Goal: Transaction & Acquisition: Purchase product/service

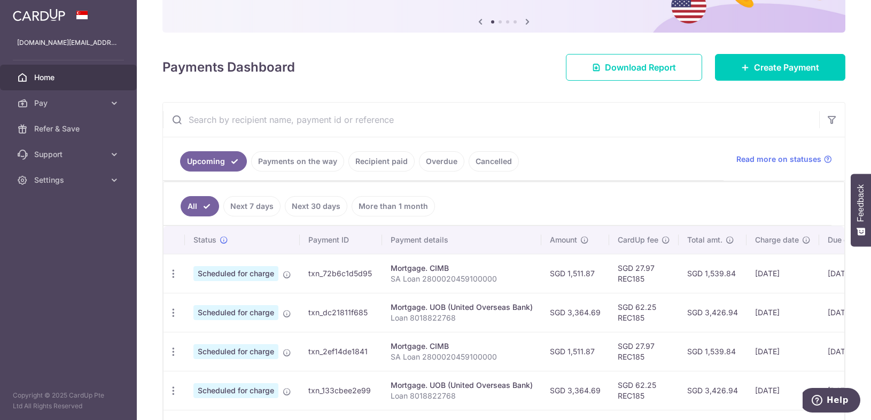
scroll to position [107, 0]
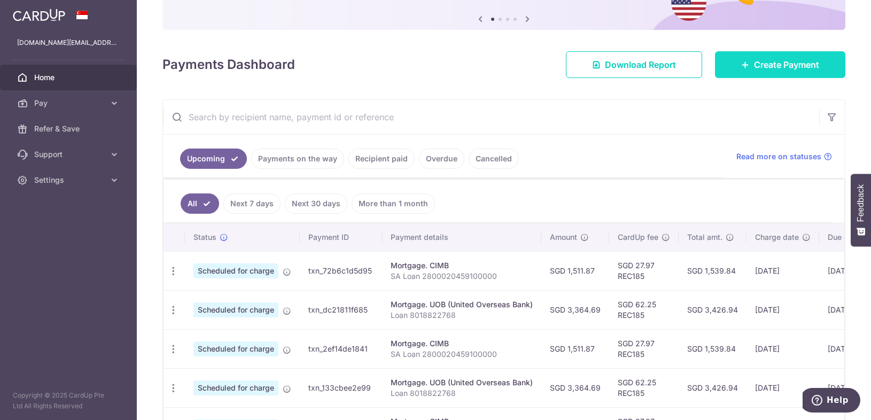
click at [709, 66] on span "Create Payment" at bounding box center [786, 64] width 65 height 13
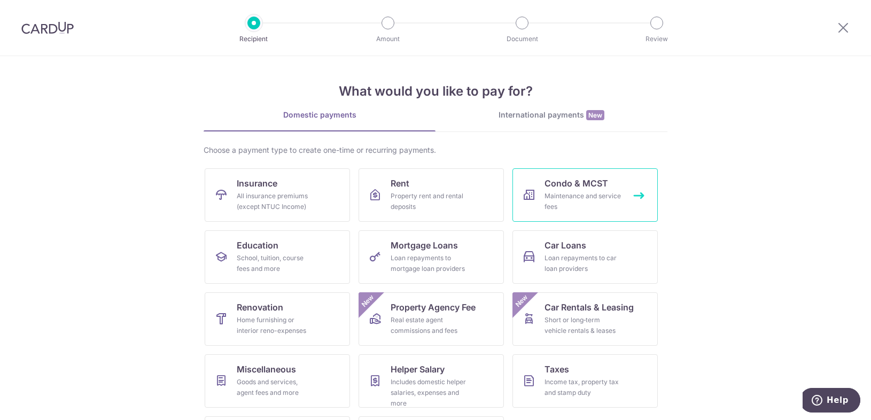
click at [593, 193] on div "Maintenance and service fees" at bounding box center [582, 201] width 77 height 21
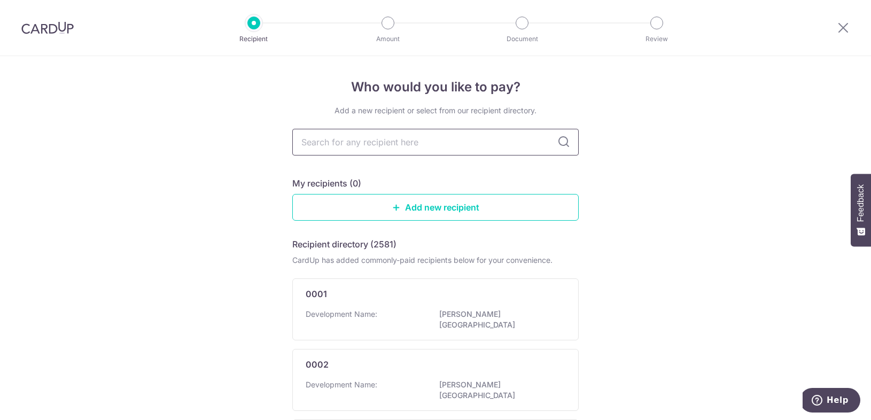
click at [428, 146] on input "text" at bounding box center [435, 142] width 286 height 27
type input "spottiswoode"
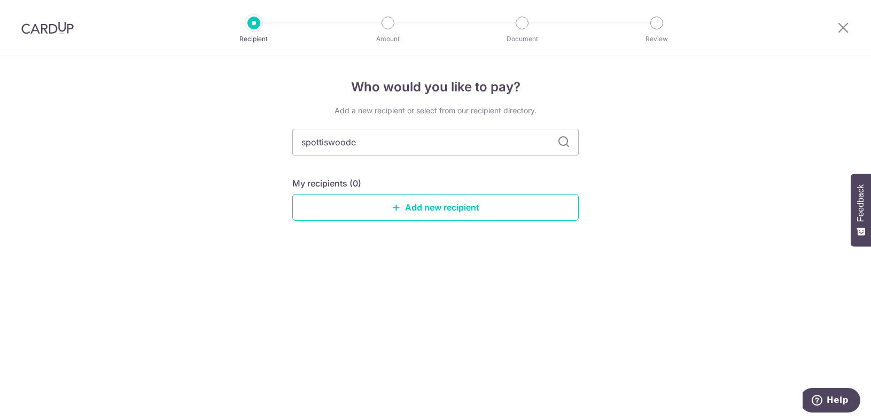
drag, startPoint x: 370, startPoint y: 146, endPoint x: 191, endPoint y: 136, distance: 178.8
click at [191, 136] on div "Who would you like to pay? Add a new recipient or select from our recipient dir…" at bounding box center [435, 238] width 871 height 364
type input "4197"
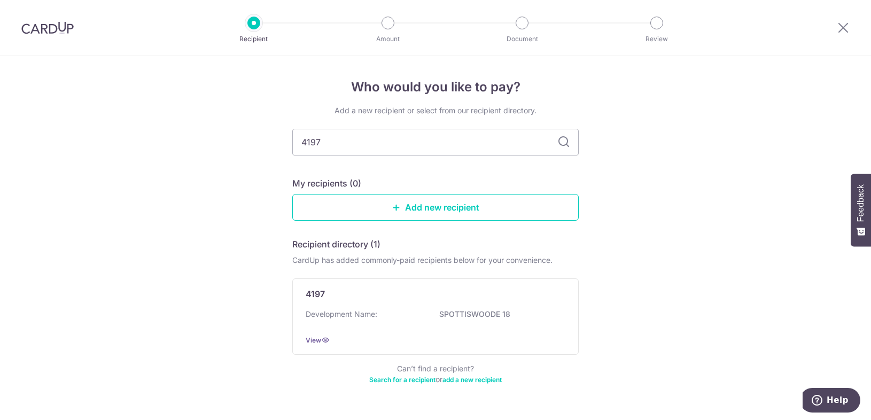
click at [561, 144] on icon at bounding box center [563, 142] width 13 height 13
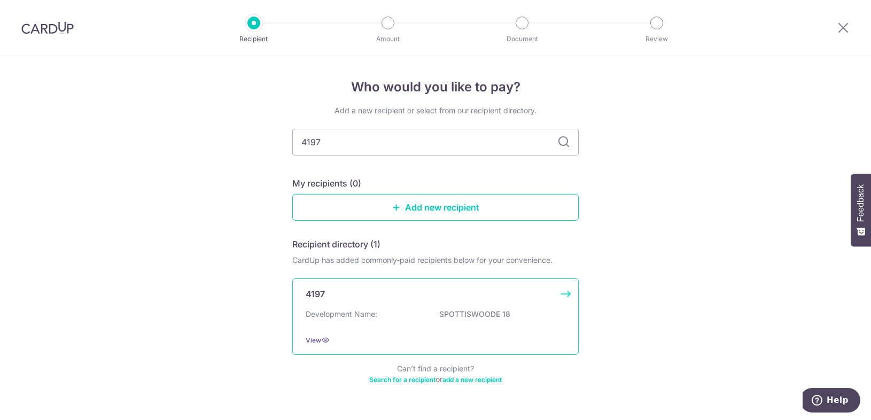
click at [563, 294] on div "4197 Development Name: SPOTTISWOODE 18 View" at bounding box center [435, 316] width 286 height 76
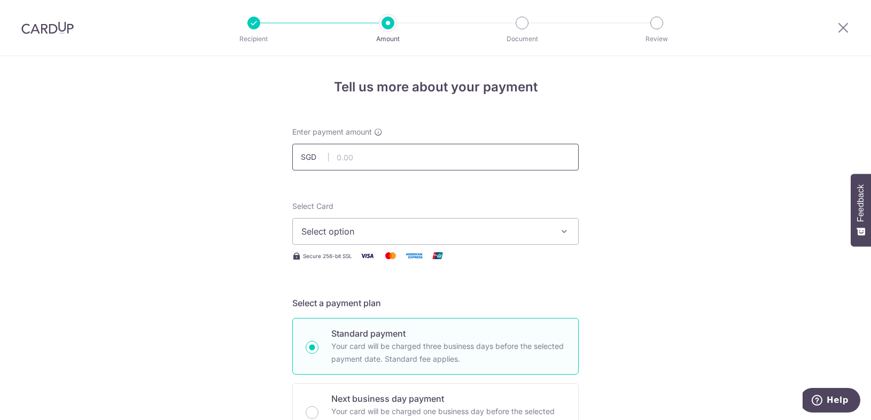
click at [377, 152] on input "text" at bounding box center [435, 157] width 286 height 27
type input "720.00"
click at [497, 229] on span "Select option" at bounding box center [425, 231] width 249 height 13
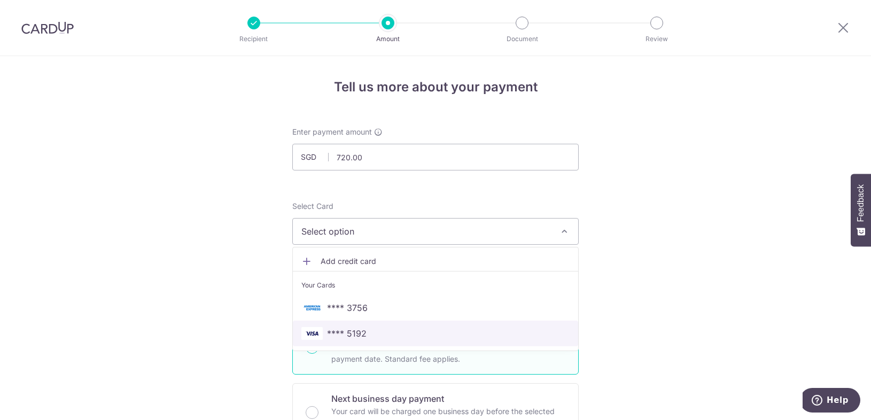
click at [401, 331] on span "**** 5192" at bounding box center [435, 333] width 268 height 13
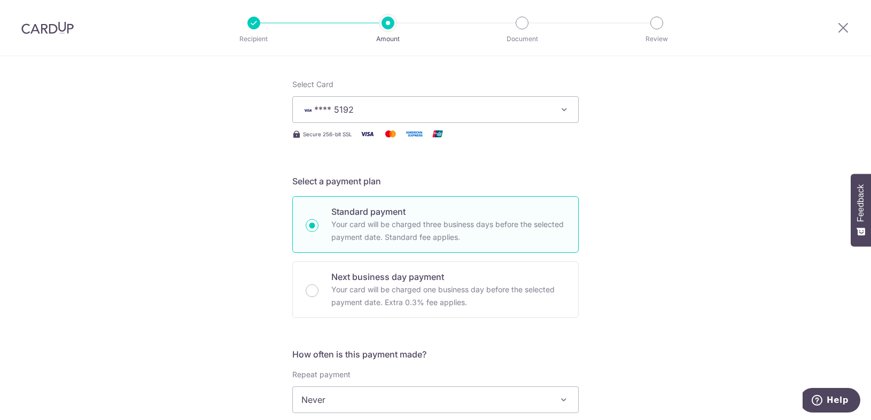
scroll to position [214, 0]
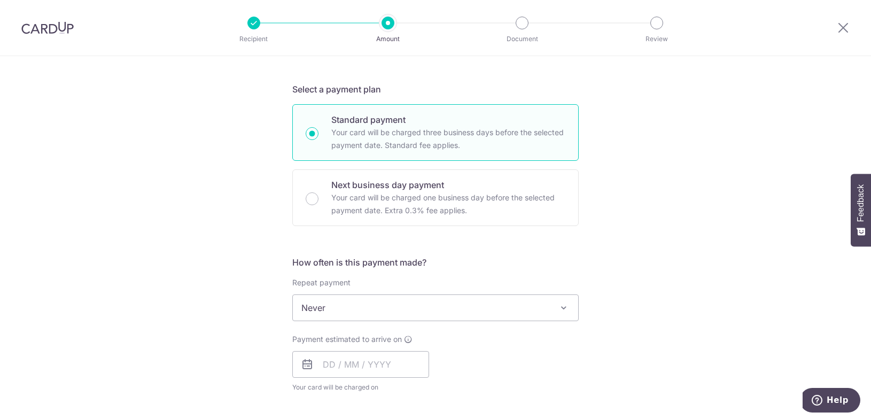
click at [301, 365] on icon at bounding box center [307, 364] width 13 height 13
click at [309, 364] on icon at bounding box center [307, 364] width 13 height 13
click at [321, 368] on input "text" at bounding box center [360, 364] width 137 height 27
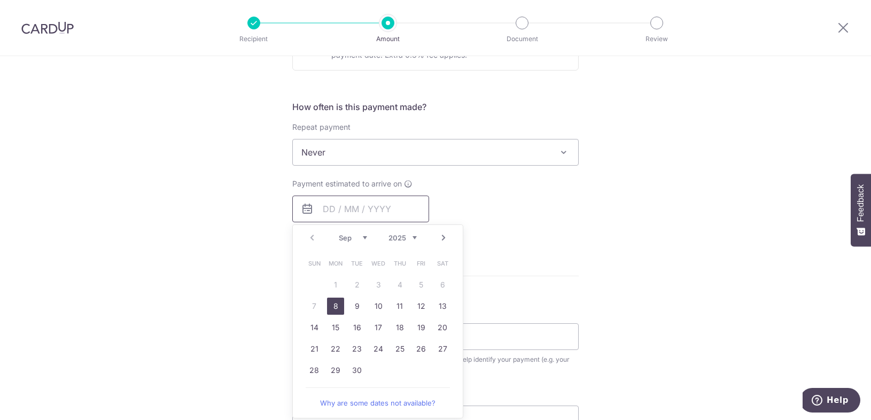
scroll to position [374, 0]
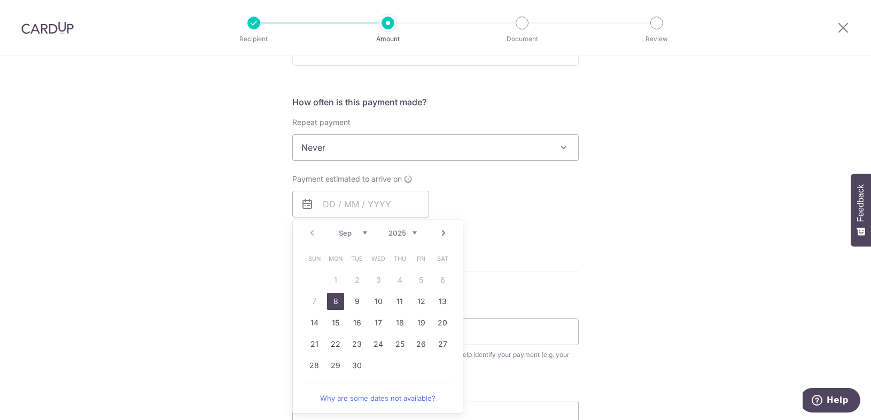
click at [332, 301] on link "8" at bounding box center [335, 301] width 17 height 17
type input "08/09/2025"
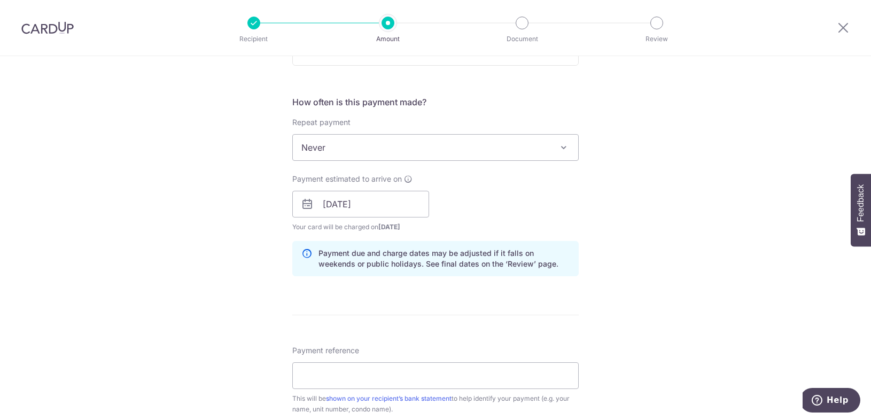
click at [579, 209] on div "Payment estimated to arrive on 08/09/2025 Prev Next Sep Oct Nov Dec 2025 2026 2…" at bounding box center [435, 203] width 299 height 59
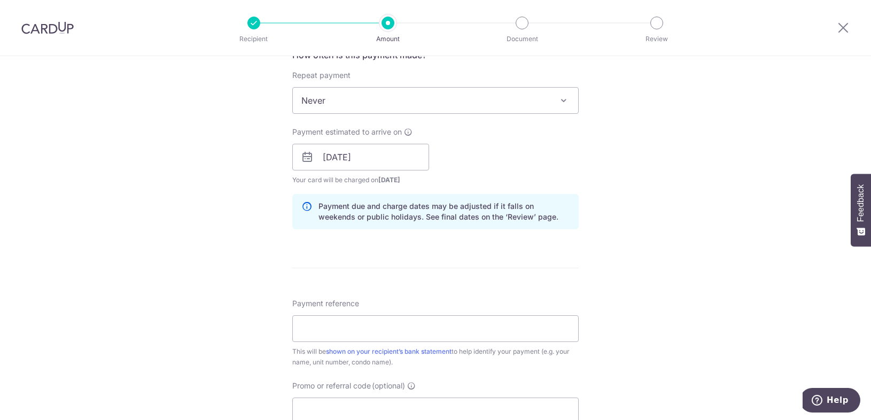
scroll to position [534, 0]
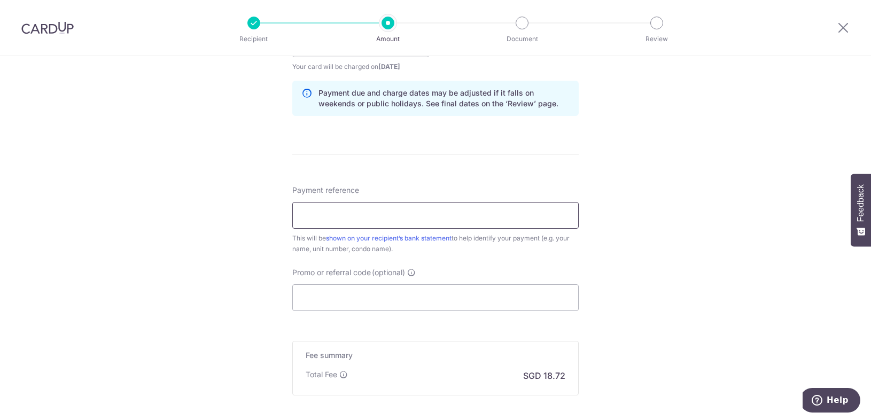
click at [322, 218] on input "Payment reference" at bounding box center [435, 215] width 286 height 27
type input "Blk 18 20-03"
click at [325, 301] on input "Promo or referral code (optional)" at bounding box center [435, 297] width 286 height 27
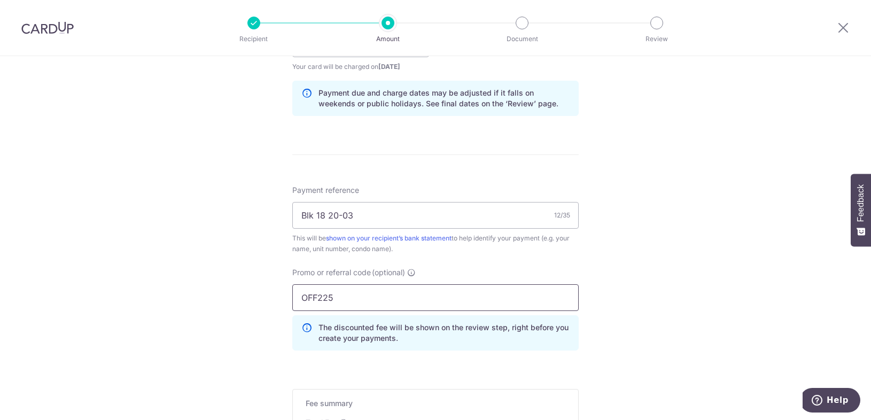
type input "OFF225"
click at [661, 232] on div "Tell us more about your payment Enter payment amount SGD 720.00 720.00 Select C…" at bounding box center [435, 51] width 871 height 1058
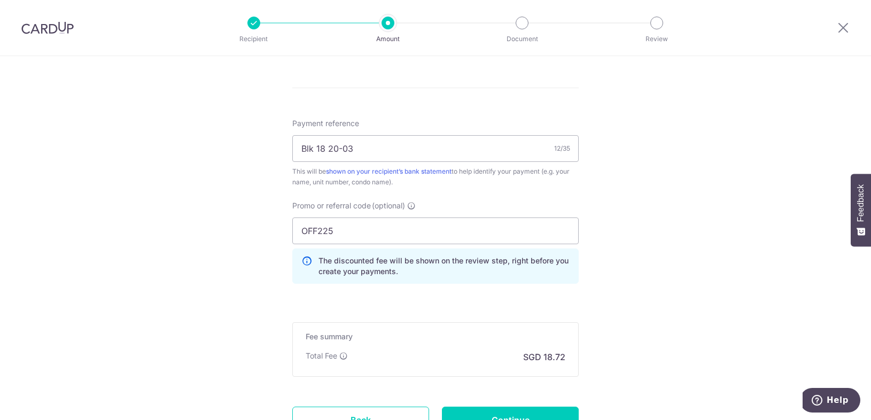
scroll to position [694, 0]
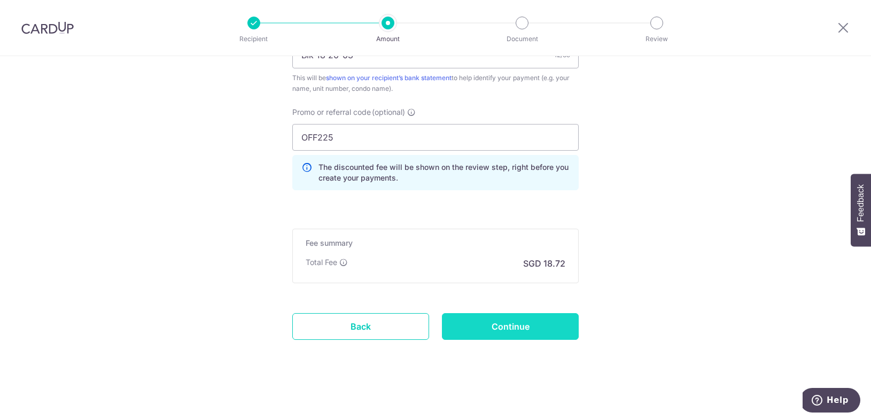
click at [508, 326] on input "Continue" at bounding box center [510, 326] width 137 height 27
type input "Create Schedule"
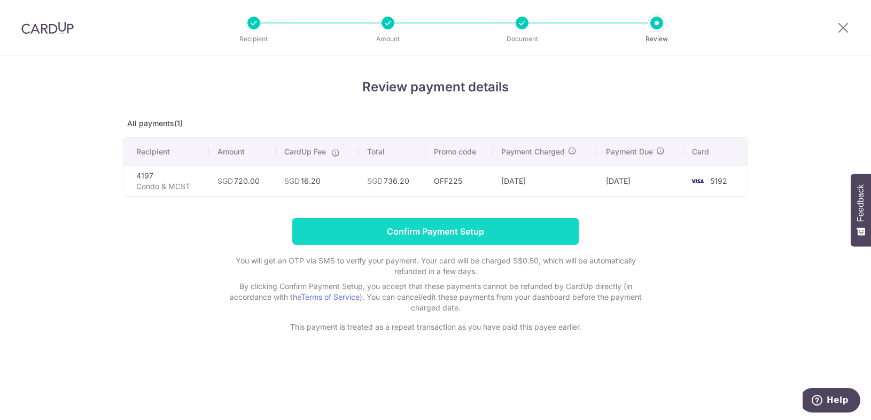
click at [490, 230] on input "Confirm Payment Setup" at bounding box center [435, 231] width 286 height 27
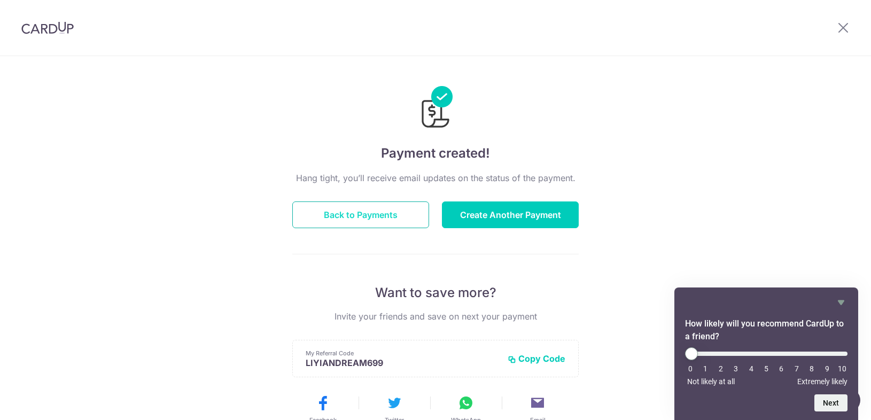
click at [367, 214] on button "Back to Payments" at bounding box center [360, 214] width 137 height 27
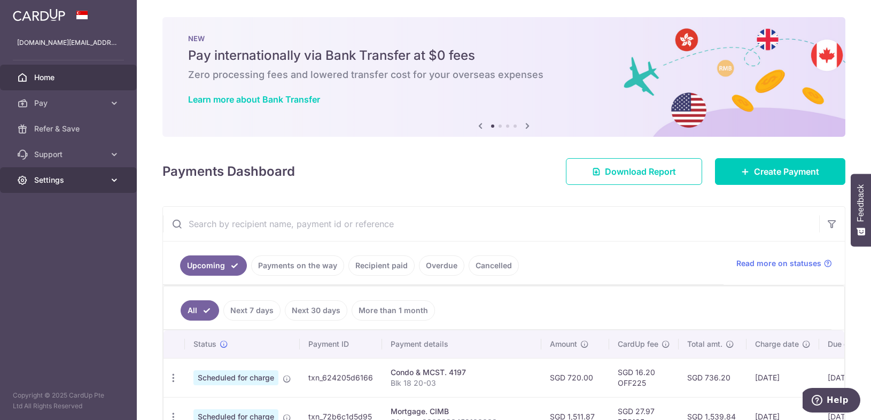
click at [115, 176] on icon at bounding box center [114, 180] width 11 height 11
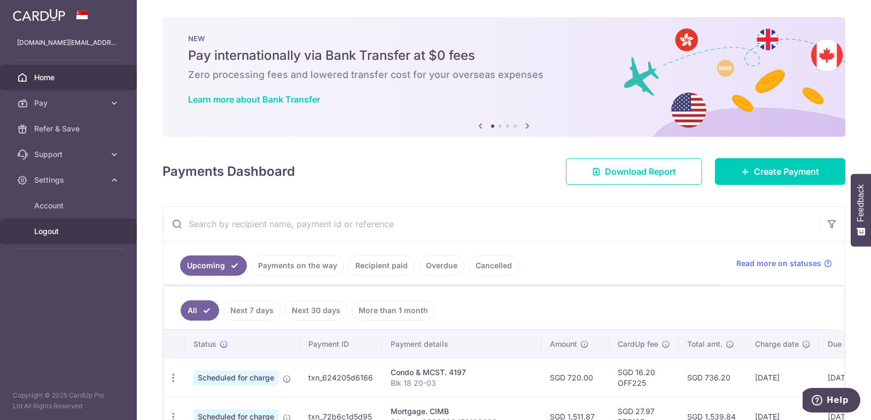
click at [52, 233] on span "Logout" at bounding box center [69, 231] width 71 height 11
